Goal: Ask a question

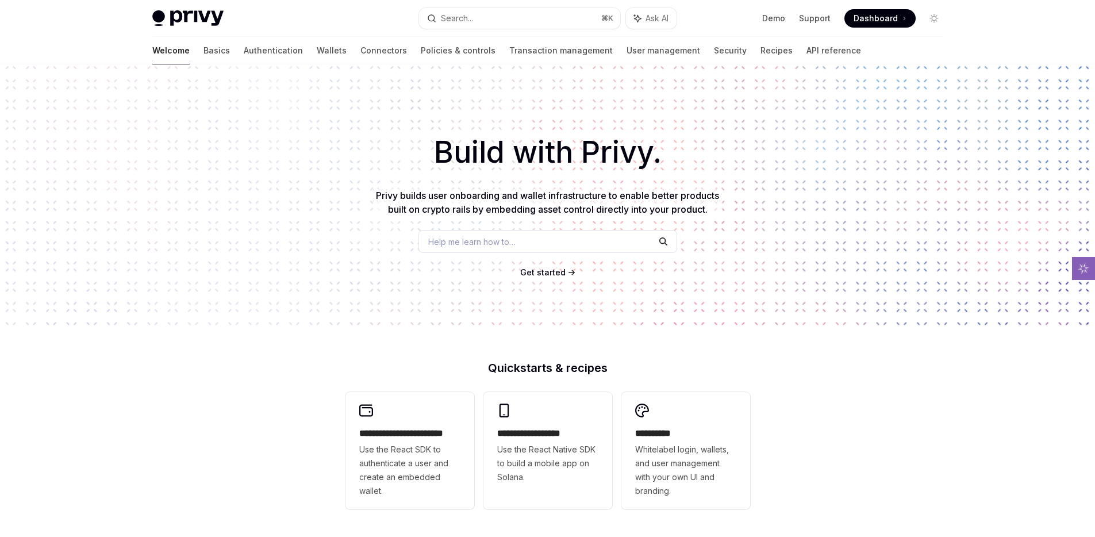
click at [487, 197] on span "Privy builds user onboarding and wallet infrastructure to enable better product…" at bounding box center [547, 202] width 343 height 25
drag, startPoint x: 487, startPoint y: 197, endPoint x: 604, endPoint y: 196, distance: 117.2
click at [604, 196] on span "Privy builds user onboarding and wallet infrastructure to enable better product…" at bounding box center [547, 202] width 343 height 25
click at [417, 205] on span "Privy builds user onboarding and wallet infrastructure to enable better product…" at bounding box center [547, 202] width 343 height 25
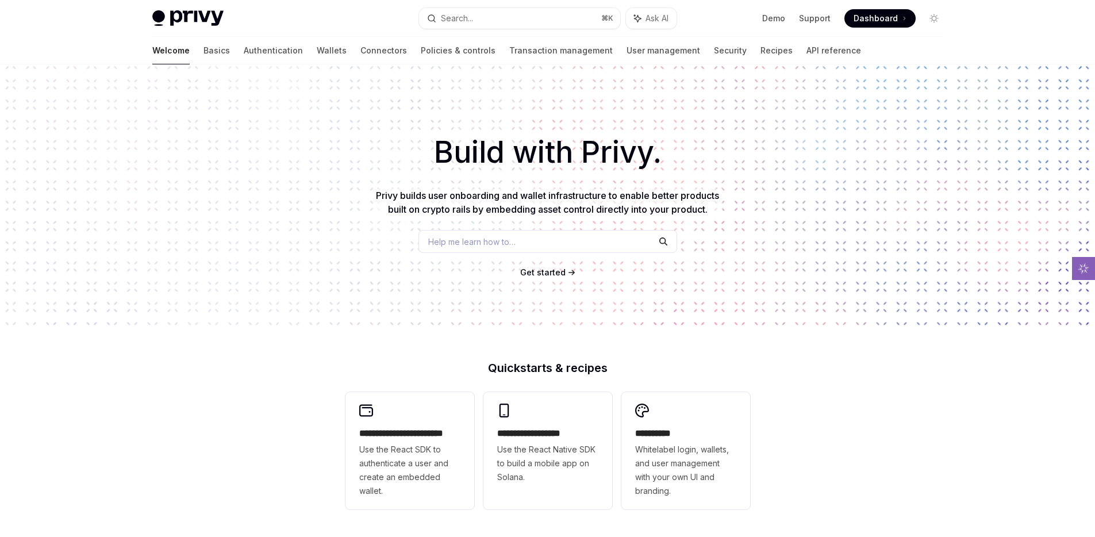
click at [402, 182] on div "Build with Privy. Privy builds user onboarding and wallet infrastructure to ena…" at bounding box center [547, 195] width 1095 height 262
click at [376, 194] on span "Privy builds user onboarding and wallet infrastructure to enable better product…" at bounding box center [547, 202] width 343 height 25
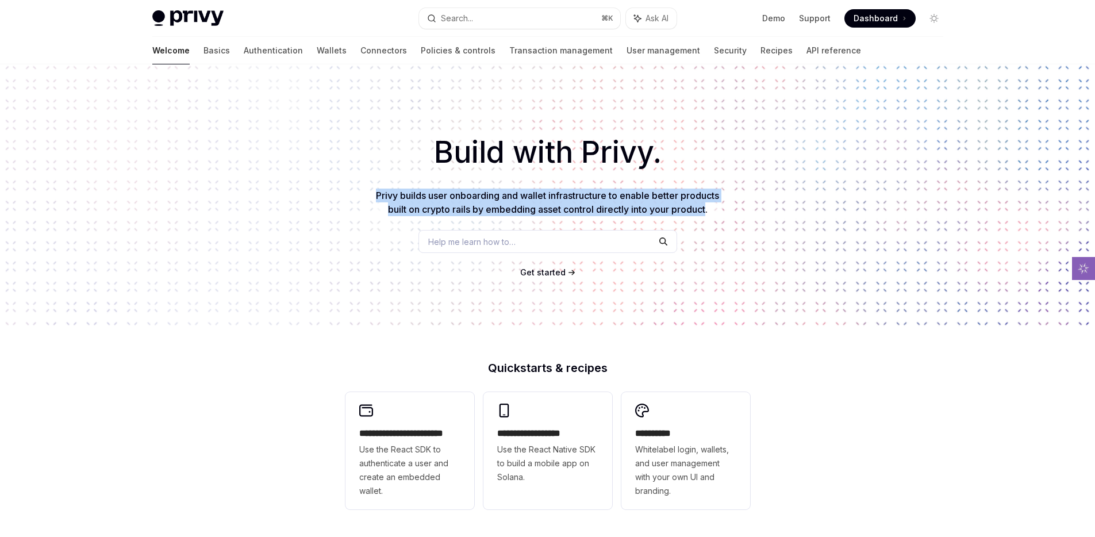
drag, startPoint x: 374, startPoint y: 194, endPoint x: 681, endPoint y: 211, distance: 307.9
click at [681, 211] on span "Privy builds user onboarding and wallet infrastructure to enable better product…" at bounding box center [547, 202] width 343 height 25
drag, startPoint x: 681, startPoint y: 211, endPoint x: 667, endPoint y: 199, distance: 19.1
click at [667, 199] on span "Privy builds user onboarding and wallet infrastructure to enable better product…" at bounding box center [547, 202] width 343 height 25
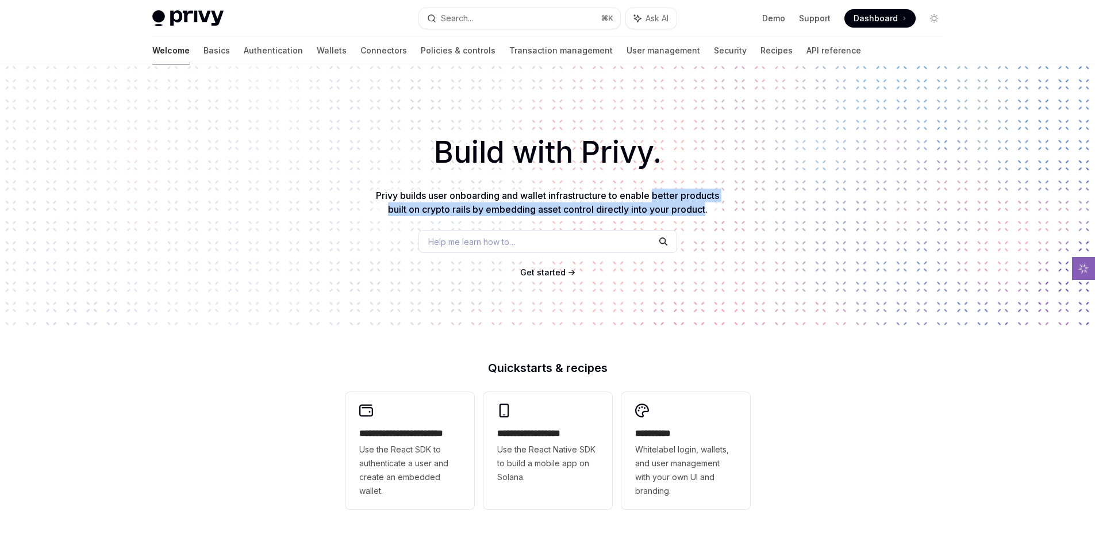
click at [667, 199] on span "Privy builds user onboarding and wallet infrastructure to enable better product…" at bounding box center [547, 202] width 343 height 25
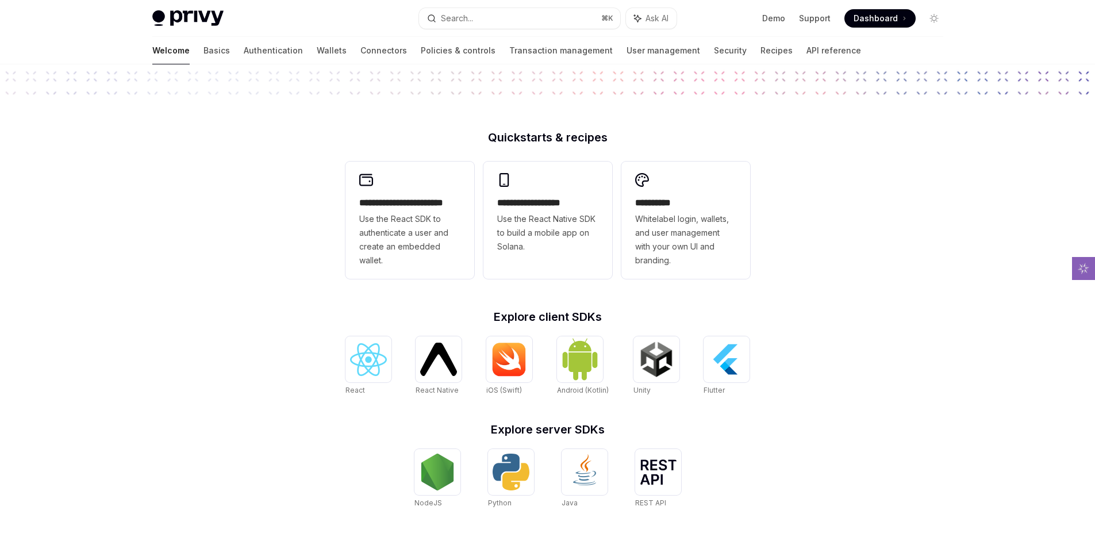
scroll to position [377, 0]
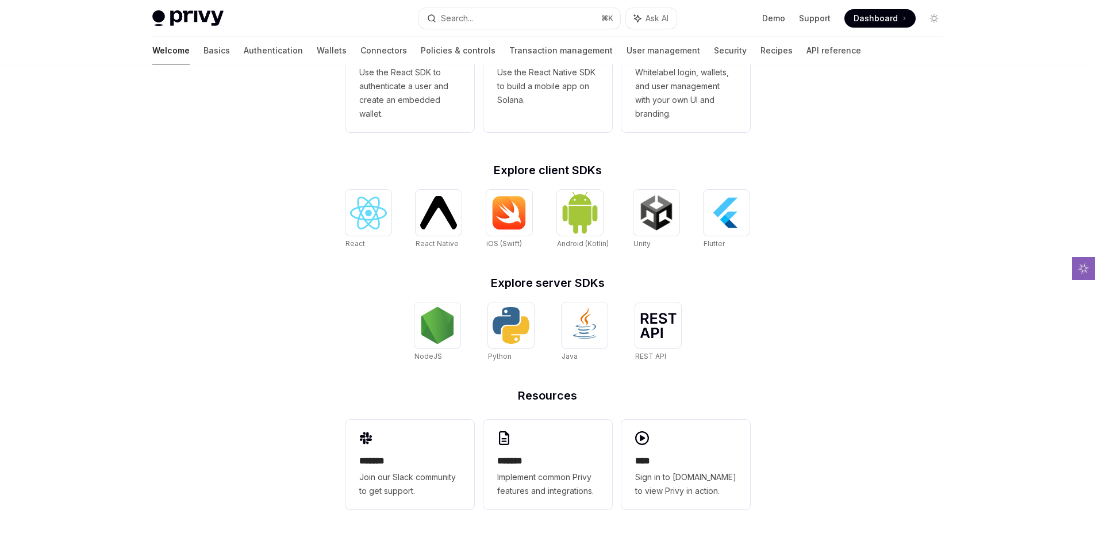
click at [343, 178] on div "**********" at bounding box center [547, 261] width 441 height 552
drag, startPoint x: 660, startPoint y: 172, endPoint x: 441, endPoint y: 164, distance: 219.0
click at [441, 164] on h2 "Explore client SDKs" at bounding box center [547, 169] width 404 height 11
click at [760, 294] on div "**********" at bounding box center [547, 261] width 441 height 552
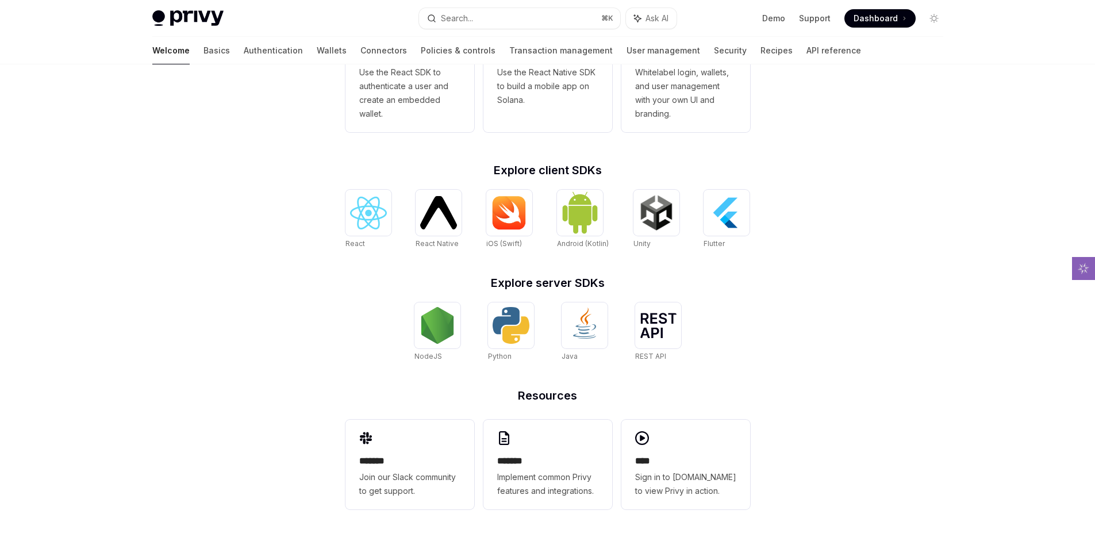
click at [268, 194] on div "**********" at bounding box center [547, 111] width 1095 height 849
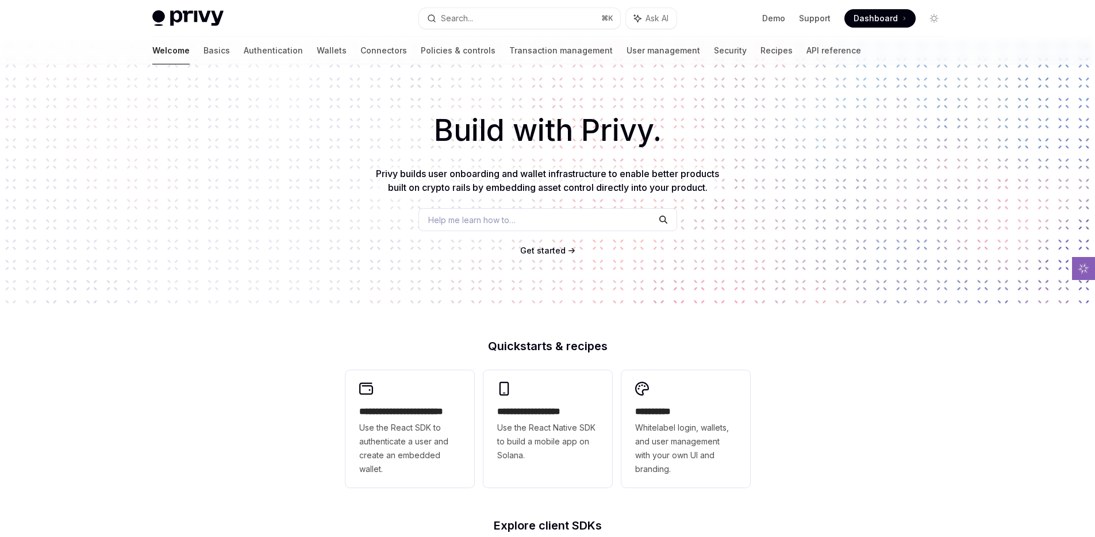
scroll to position [10, 0]
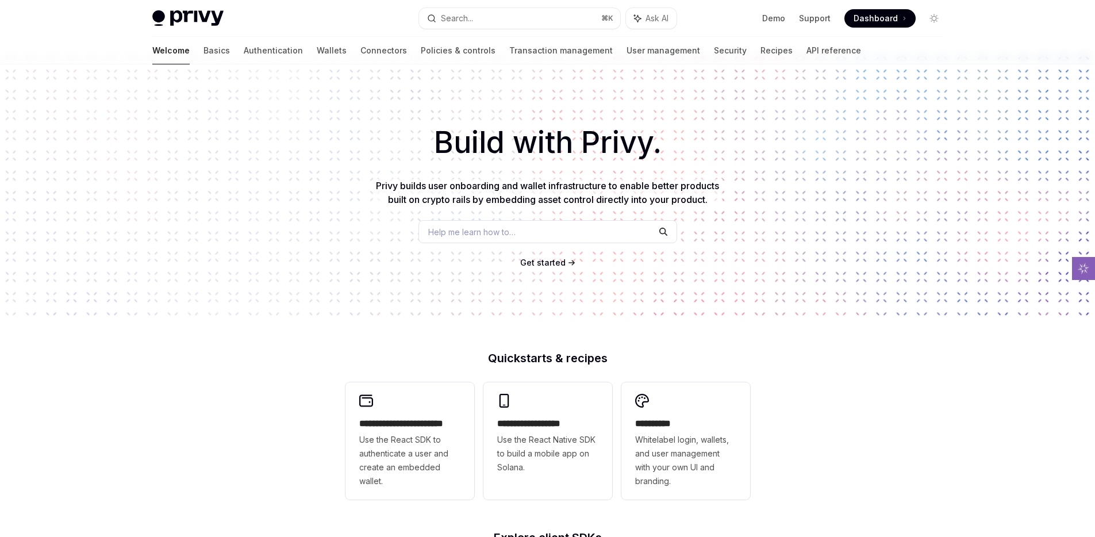
click at [381, 186] on span "Privy builds user onboarding and wallet infrastructure to enable better product…" at bounding box center [547, 192] width 343 height 25
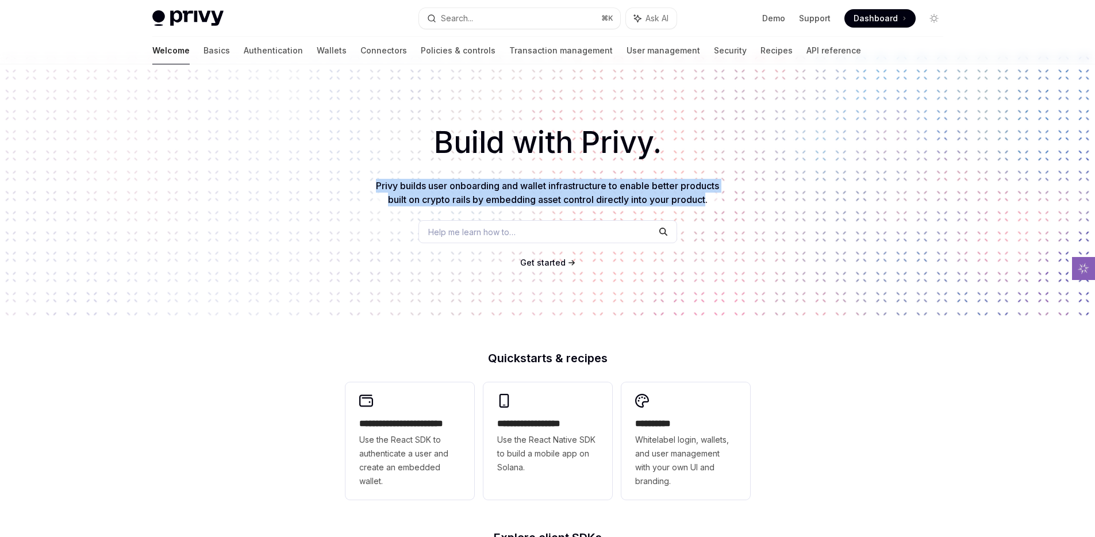
drag, startPoint x: 381, startPoint y: 186, endPoint x: 698, endPoint y: 199, distance: 316.8
click at [697, 200] on span "Privy builds user onboarding and wallet infrastructure to enable better product…" at bounding box center [547, 192] width 343 height 25
click at [698, 199] on span "Privy builds user onboarding and wallet infrastructure to enable better product…" at bounding box center [547, 192] width 343 height 25
drag, startPoint x: 698, startPoint y: 199, endPoint x: 411, endPoint y: 185, distance: 287.1
click at [411, 185] on span "Privy builds user onboarding and wallet infrastructure to enable better product…" at bounding box center [547, 192] width 343 height 25
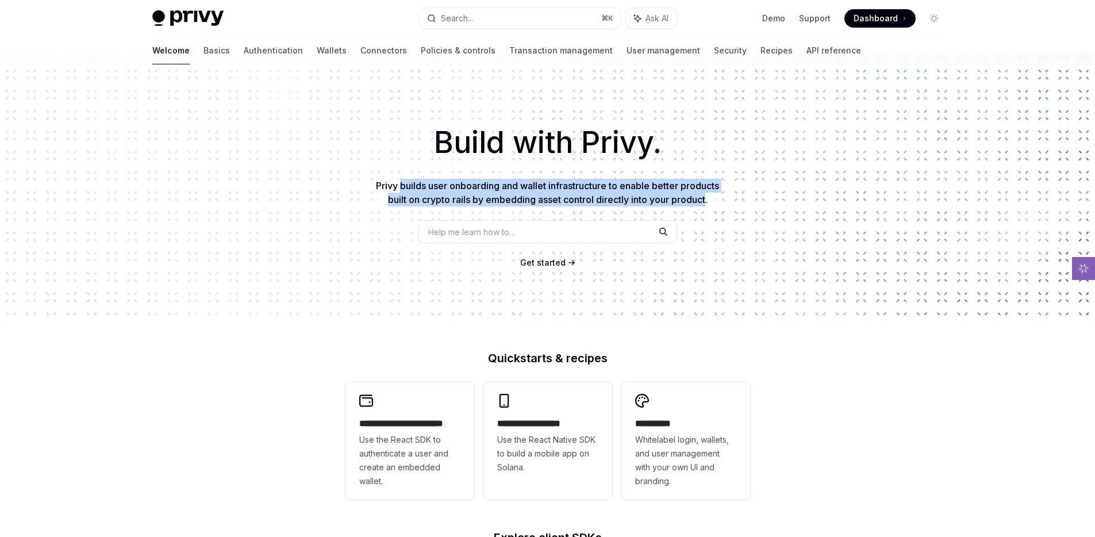
click at [411, 185] on span "Privy builds user onboarding and wallet infrastructure to enable better product…" at bounding box center [547, 192] width 343 height 25
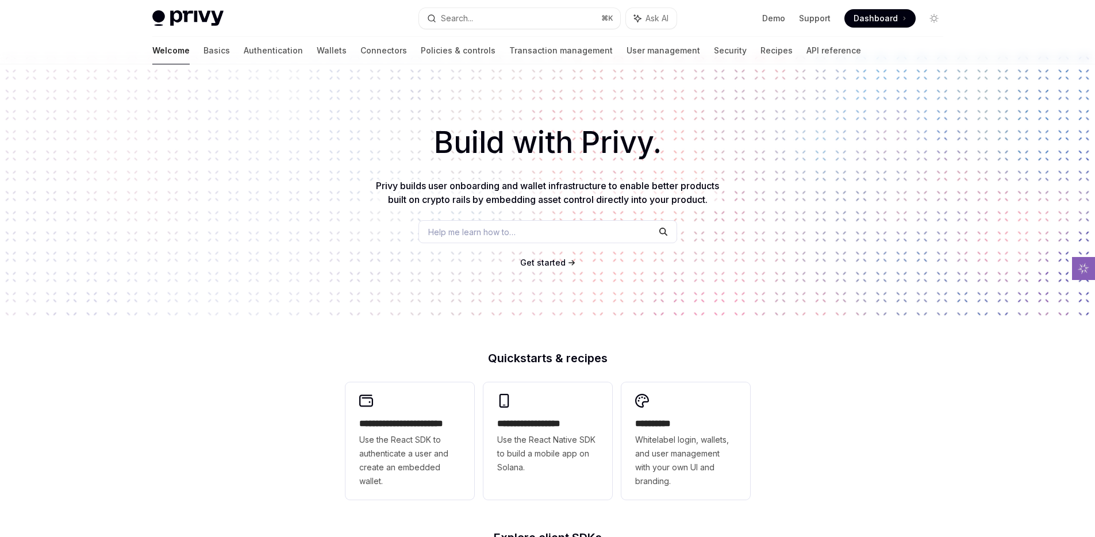
click at [376, 185] on span "Privy builds user onboarding and wallet infrastructure to enable better product…" at bounding box center [547, 192] width 343 height 25
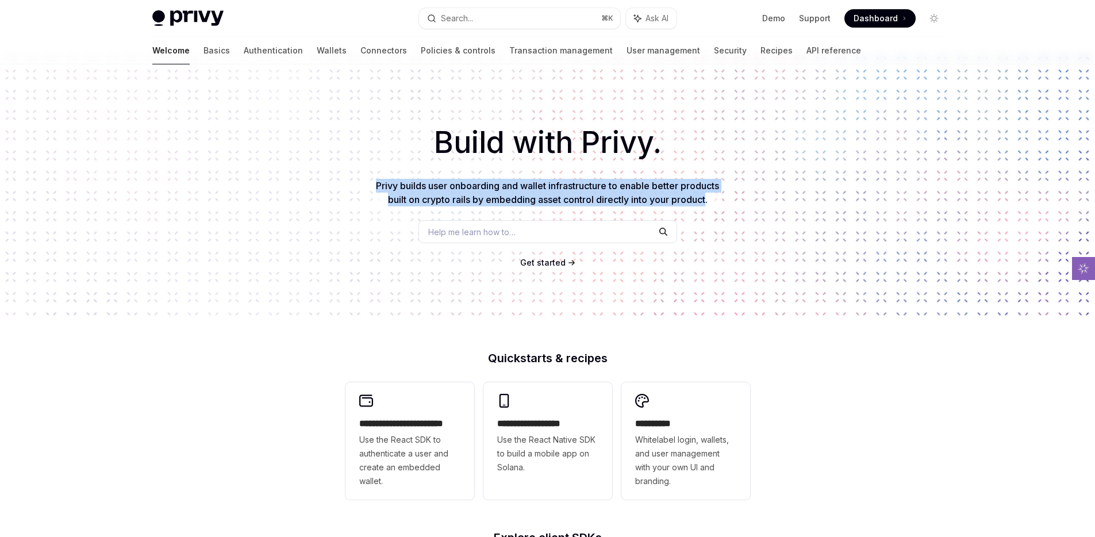
drag, startPoint x: 375, startPoint y: 185, endPoint x: 691, endPoint y: 201, distance: 316.4
click at [691, 201] on span "Privy builds user onboarding and wallet infrastructure to enable better product…" at bounding box center [547, 192] width 343 height 25
click at [692, 201] on span "Privy builds user onboarding and wallet infrastructure to enable better product…" at bounding box center [547, 192] width 343 height 25
drag, startPoint x: 692, startPoint y: 201, endPoint x: 432, endPoint y: 191, distance: 259.9
click at [432, 191] on p "Privy builds user onboarding and wallet infrastructure to enable better product…" at bounding box center [547, 193] width 349 height 28
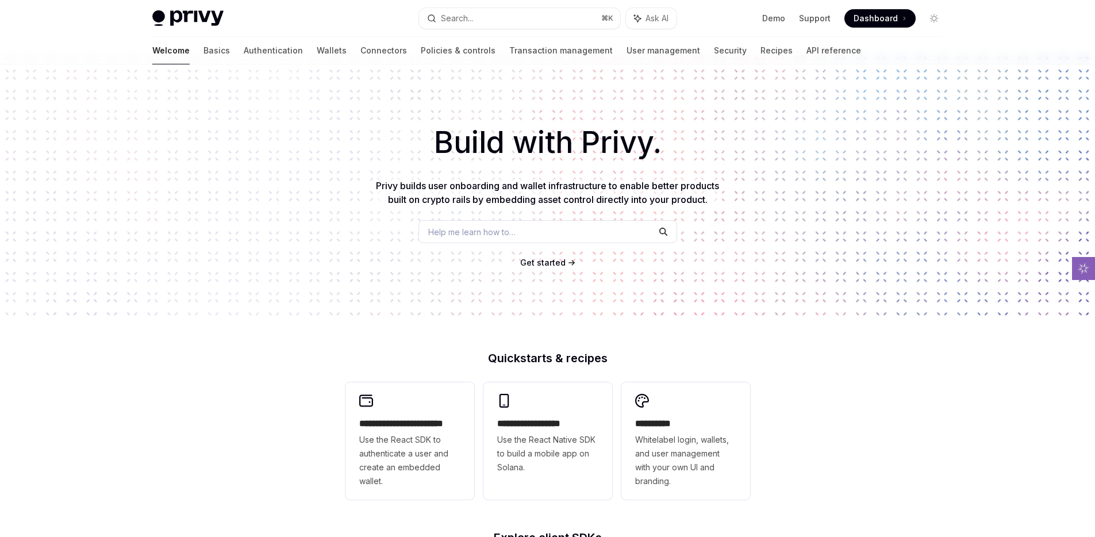
click at [496, 222] on div "Help me learn how to…" at bounding box center [547, 231] width 259 height 23
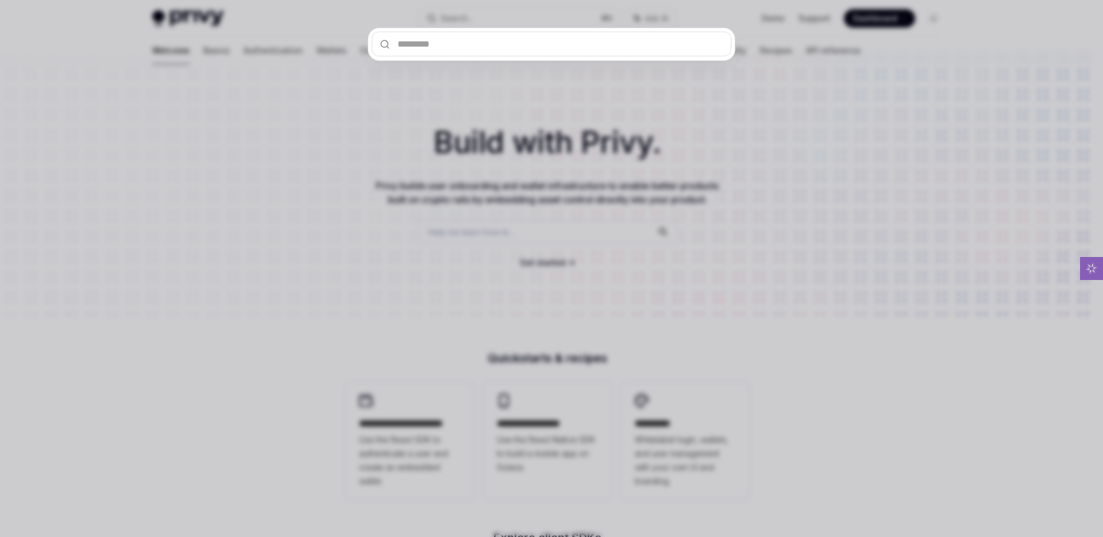
click at [738, 83] on div at bounding box center [551, 268] width 1103 height 537
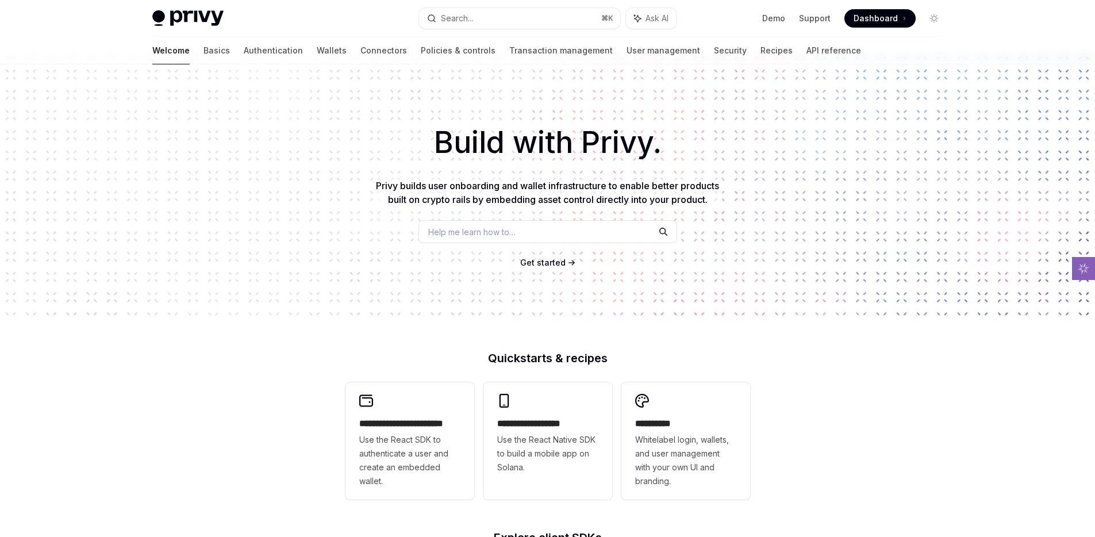
type textarea "*"
